Goal: Information Seeking & Learning: Learn about a topic

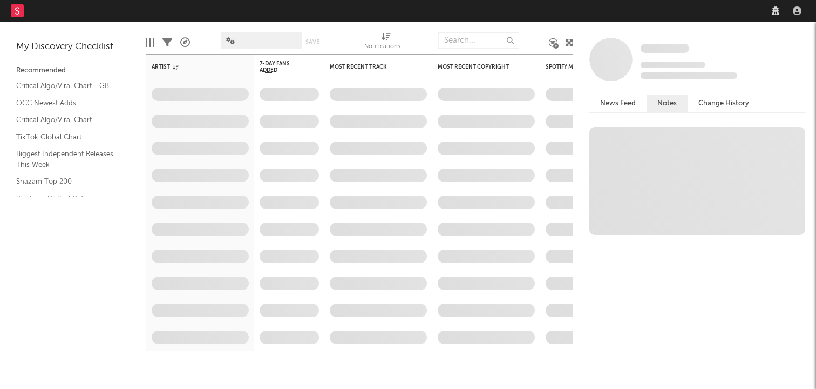
select select "recorded_music"
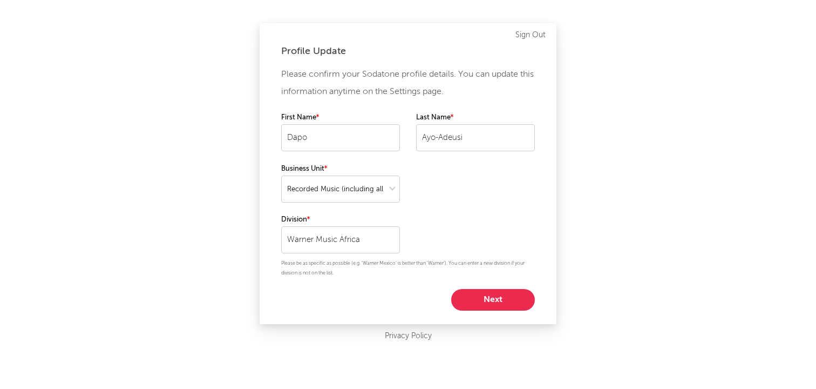
click at [506, 298] on button "Next" at bounding box center [493, 300] width 84 height 22
select select "manager"
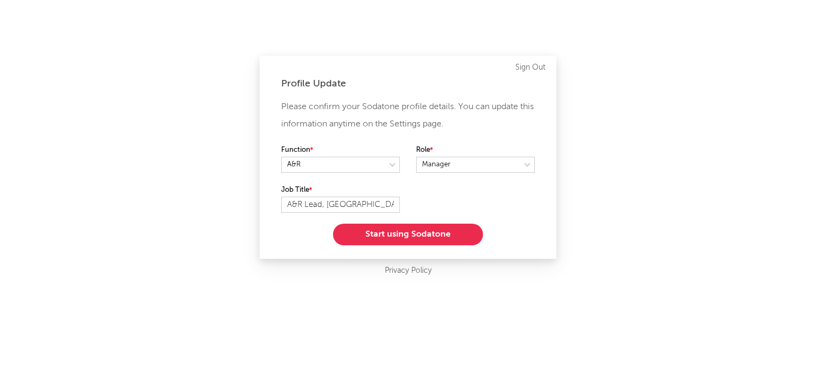
click at [419, 233] on button "Start using Sodatone" at bounding box center [408, 234] width 150 height 22
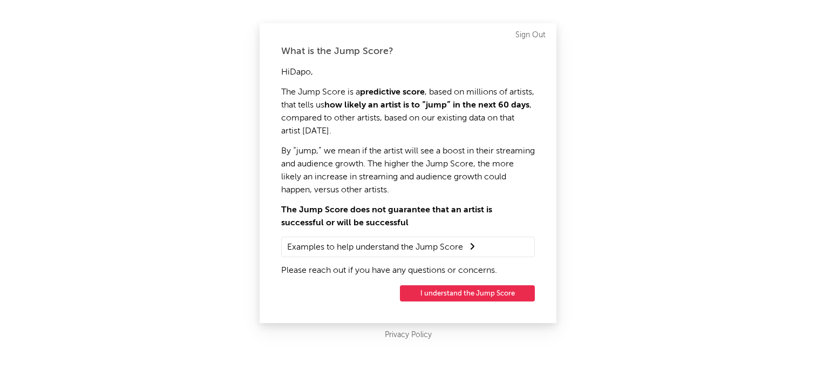
click at [468, 288] on button "I understand the Jump Score" at bounding box center [467, 293] width 135 height 16
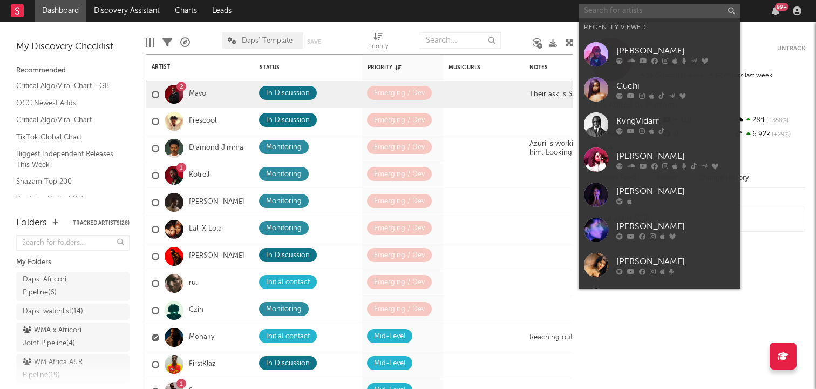
click at [610, 15] on input "text" at bounding box center [659, 10] width 162 height 13
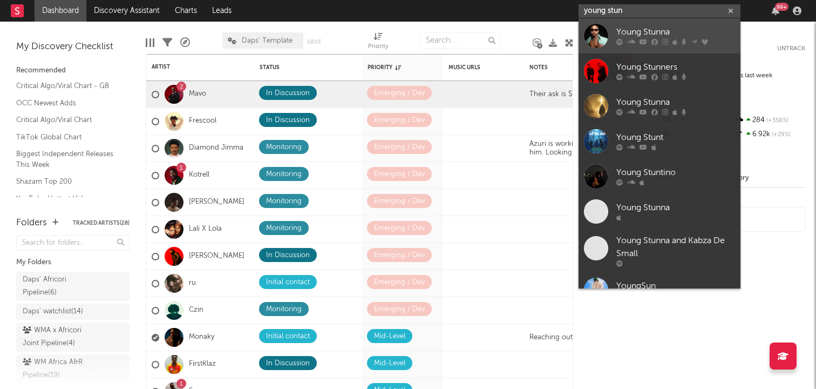
type input "young stun"
click at [594, 40] on div at bounding box center [596, 36] width 24 height 24
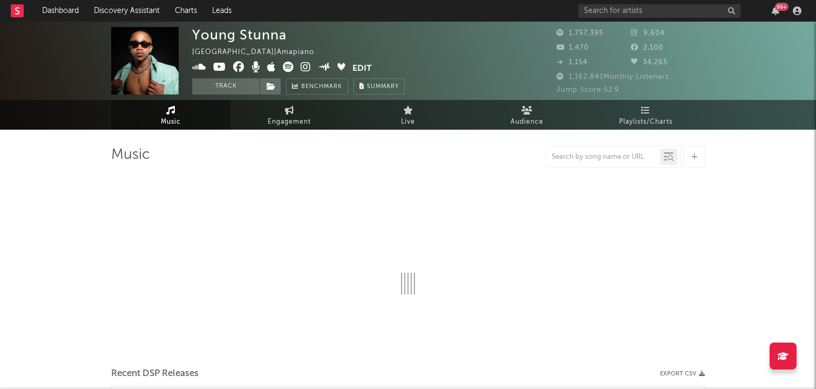
select select "6m"
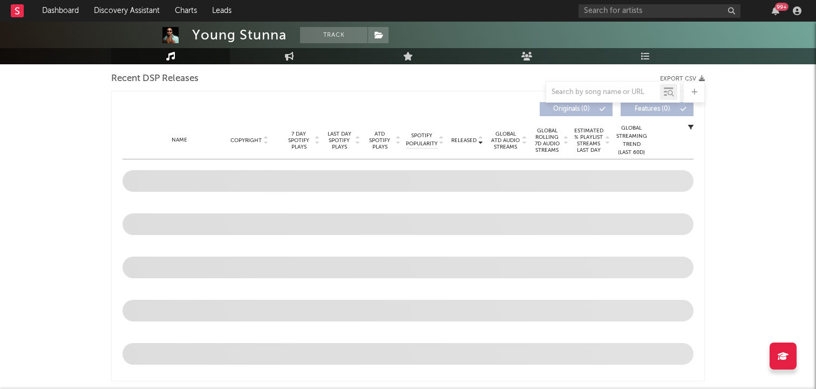
scroll to position [381, 0]
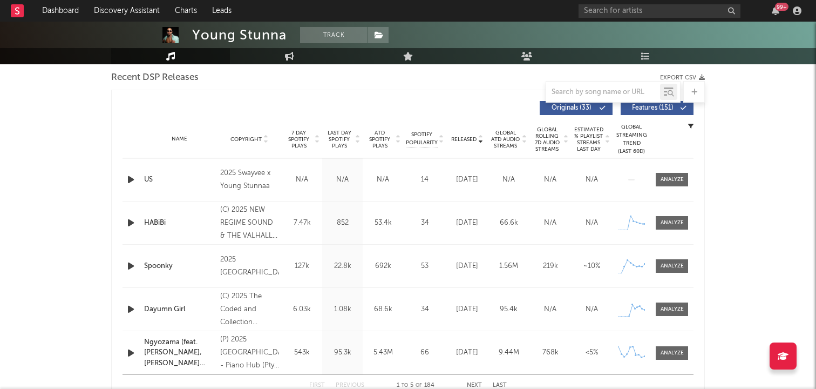
click at [482, 143] on div "Name Copyright Label Album Names Composer Names 7 Day Spotify Plays Last Day Sp…" at bounding box center [407, 139] width 571 height 38
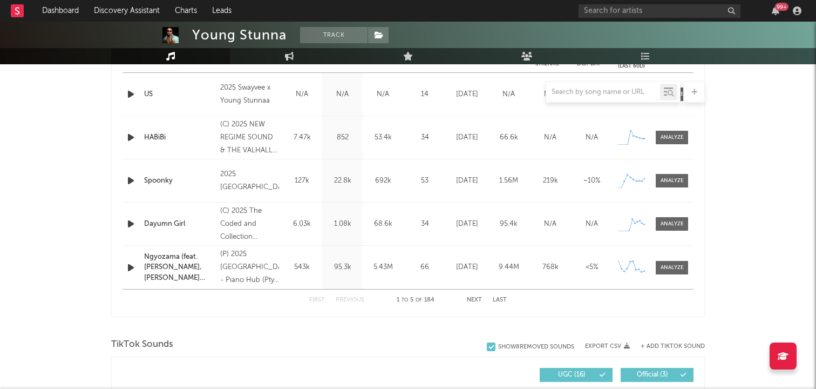
scroll to position [468, 0]
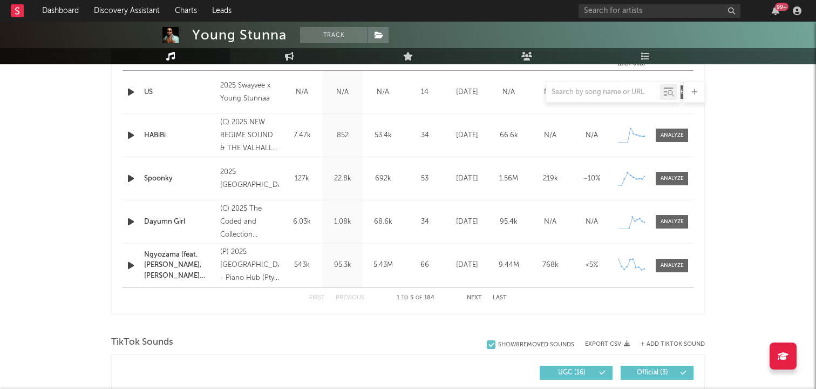
click at [473, 297] on button "Next" at bounding box center [474, 298] width 15 height 6
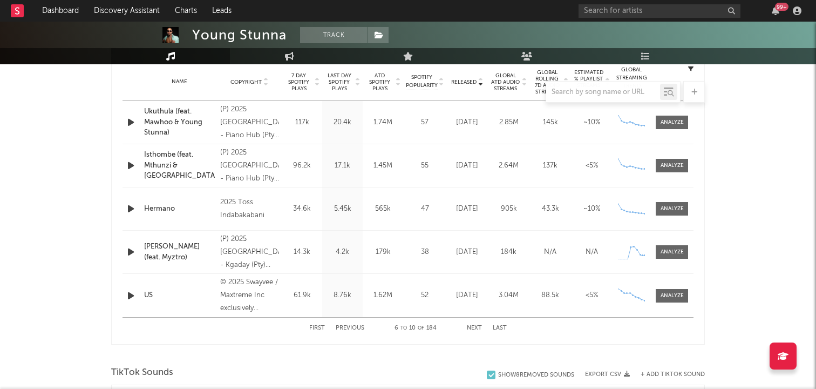
scroll to position [430, 0]
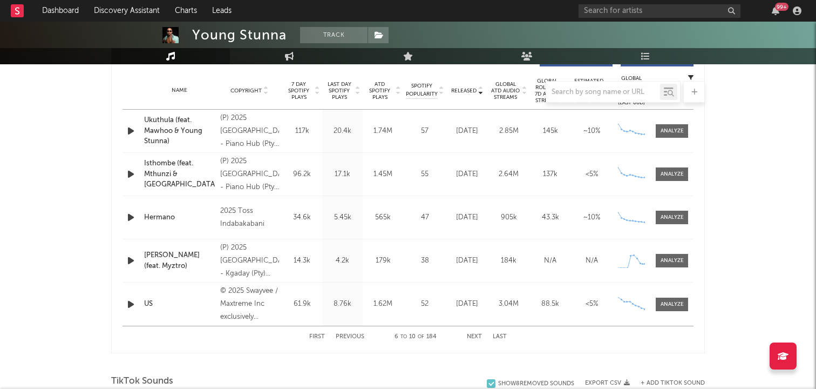
click at [317, 336] on button "First" at bounding box center [317, 336] width 16 height 6
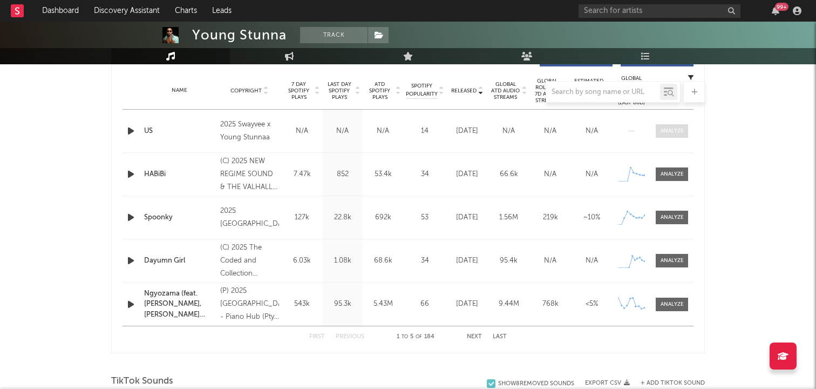
click at [667, 133] on div at bounding box center [671, 131] width 23 height 8
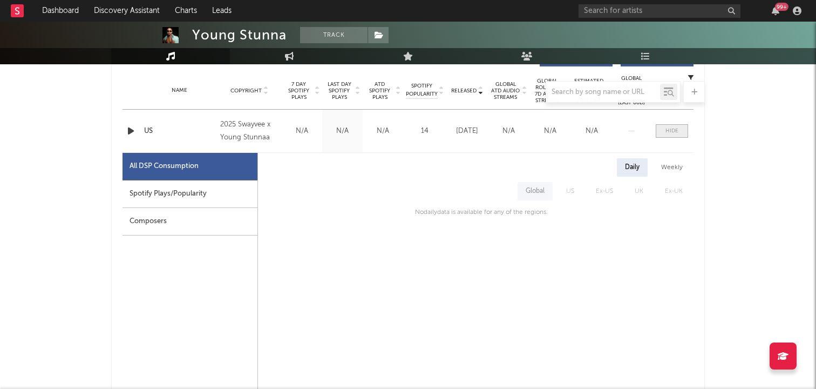
click at [671, 126] on span at bounding box center [672, 130] width 32 height 13
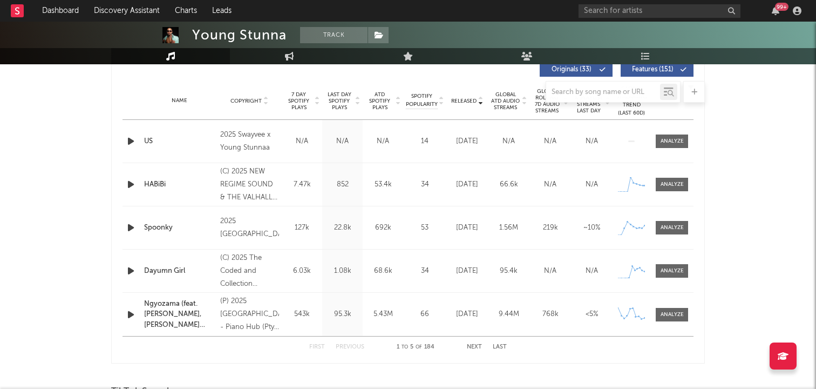
scroll to position [206, 0]
